Goal: Task Accomplishment & Management: Use online tool/utility

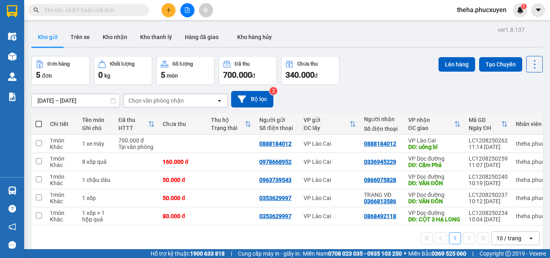
click at [186, 9] on icon "file-add" at bounding box center [187, 10] width 6 height 6
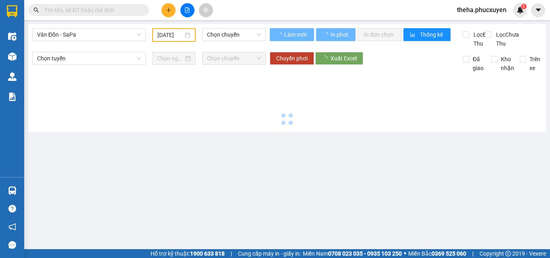
type input "[DATE]"
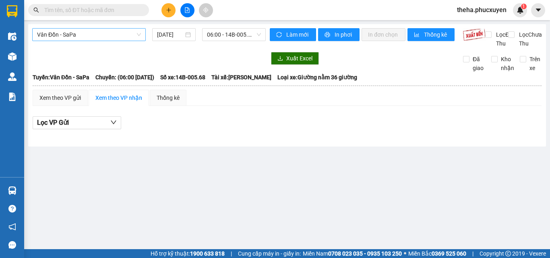
click at [116, 34] on span "Vân Đồn - SaPa" at bounding box center [89, 35] width 104 height 12
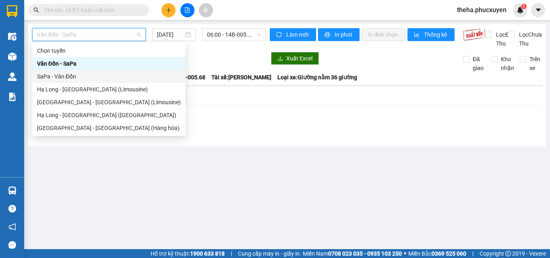
click at [95, 76] on div "SaPa - Vân Đồn" at bounding box center [109, 76] width 144 height 9
type input "[DATE]"
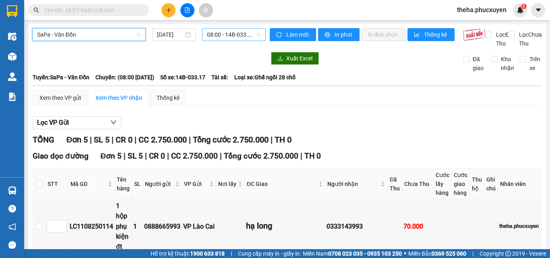
click at [251, 34] on span "08:00 - 14B-033.17" at bounding box center [234, 35] width 54 height 12
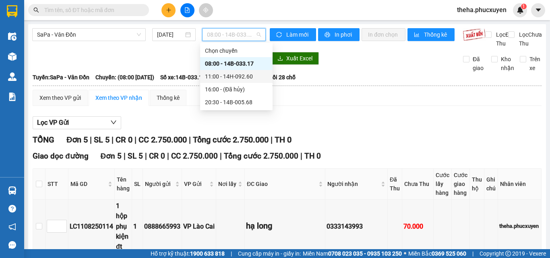
click at [244, 77] on div "11:00 - 14H-092.60" at bounding box center [236, 76] width 63 height 9
